Goal: Learn about a topic: Learn about a topic

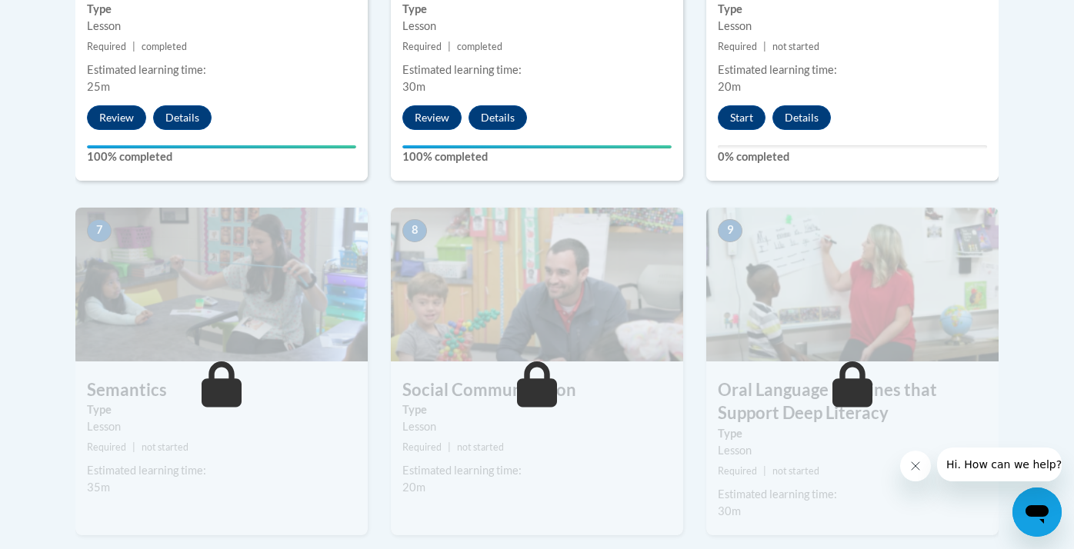
scroll to position [1036, 0]
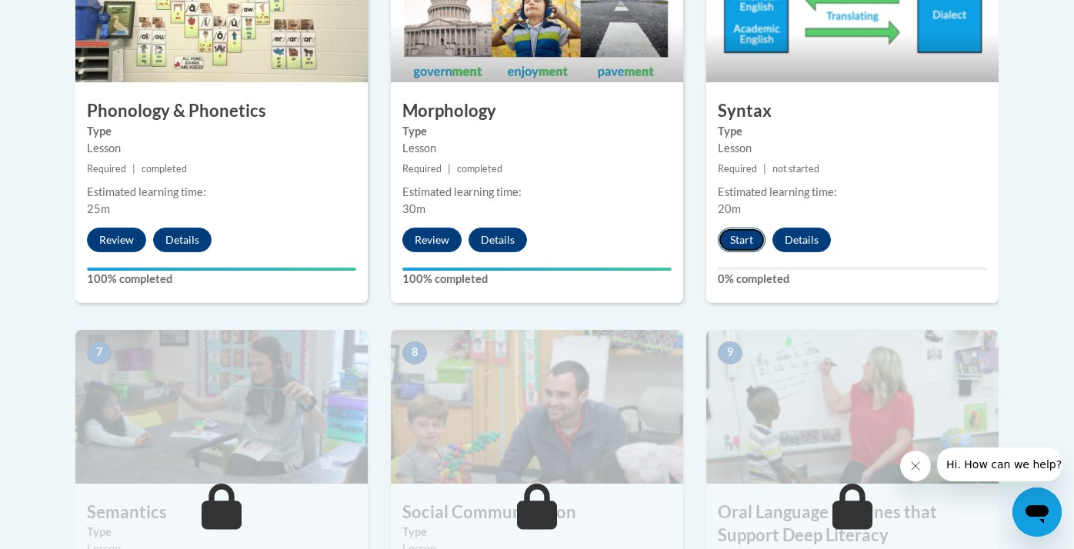
click at [742, 238] on button "Start" at bounding box center [741, 240] width 48 height 25
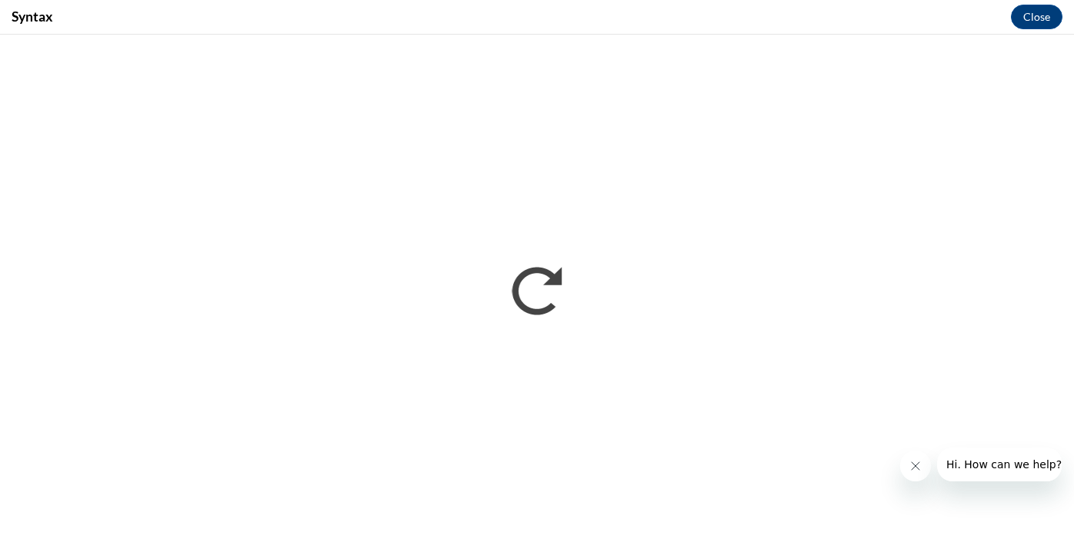
scroll to position [0, 0]
